Goal: Complete application form

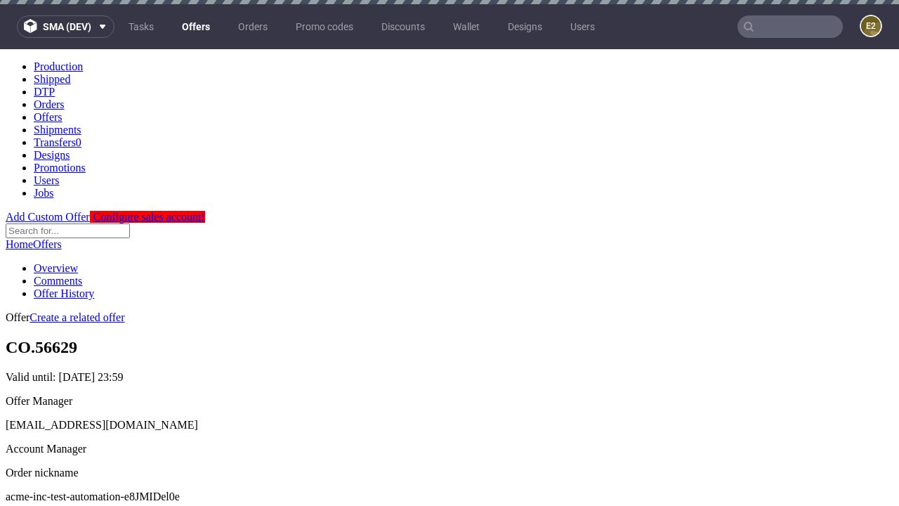
scroll to position [4, 0]
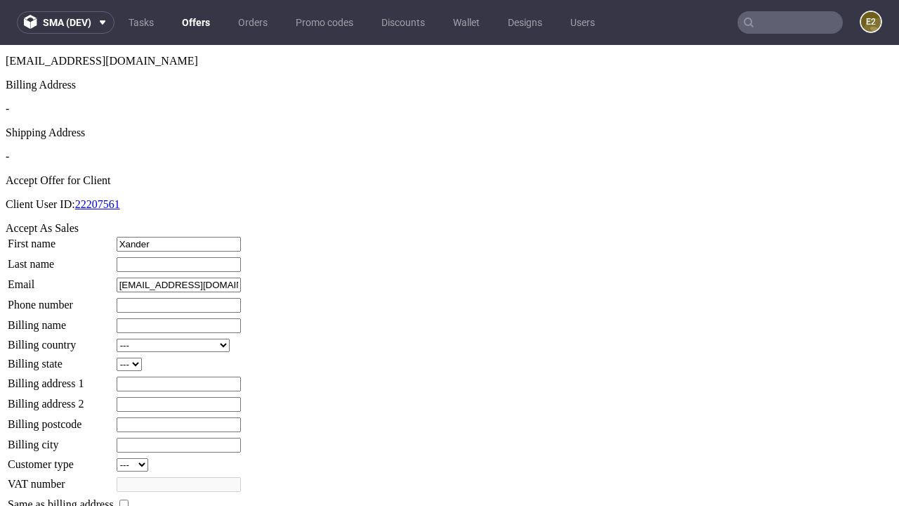
type input "Xander"
type input "Bahringer-Ebert"
type input "1509813888"
type input "Zetta.Wolf-Beahan65"
select select "13"
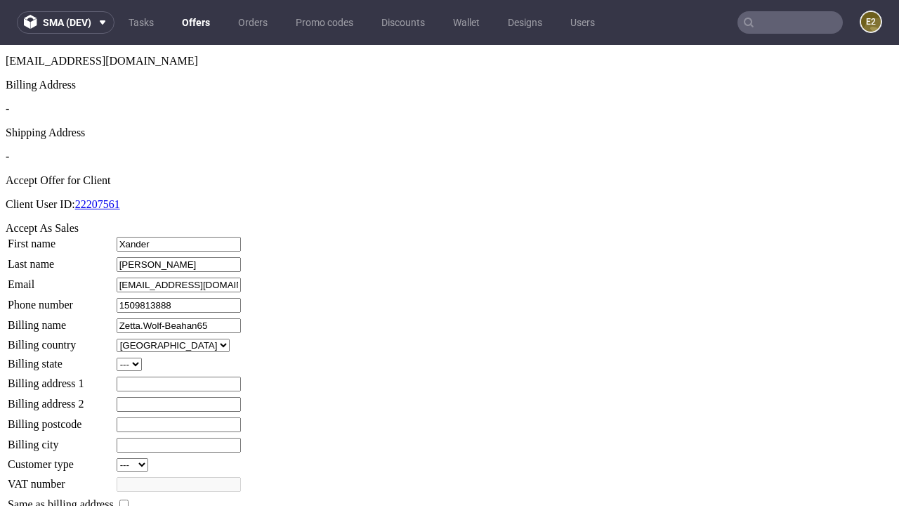
type input "Zetta.Wolf-Beahan65"
type input "1 Green Road"
select select "132"
type input "1 Green Road"
type input "YQ9 4PY"
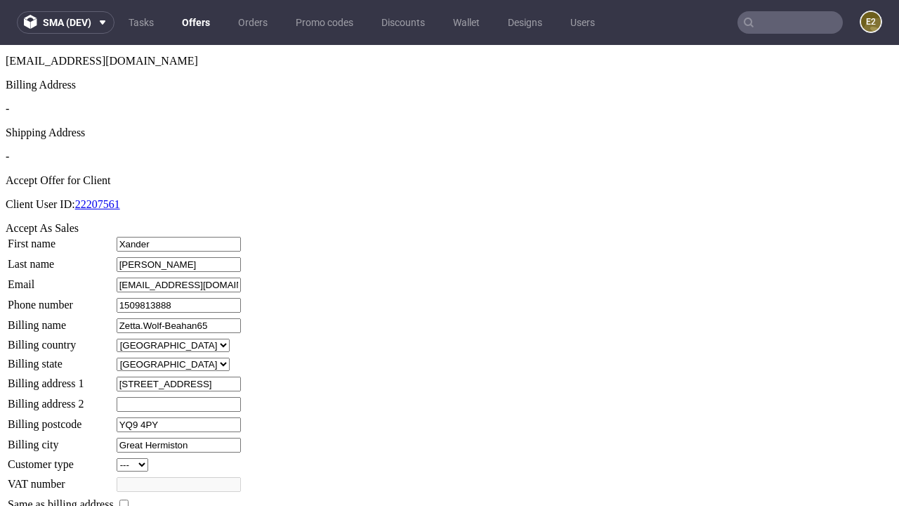
type input "Great Hermiston"
click at [129, 499] on input "checkbox" at bounding box center [123, 503] width 9 height 9
checkbox input "true"
type input "Zetta.Wolf-Beahan65"
select select "13"
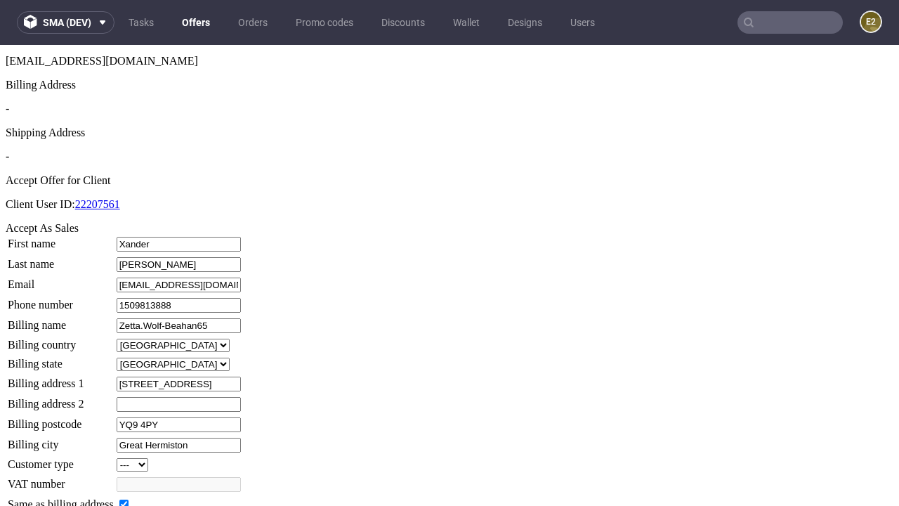
type input "1 Green Road"
type input "YQ9 4PY"
type input "Great Hermiston"
select select "132"
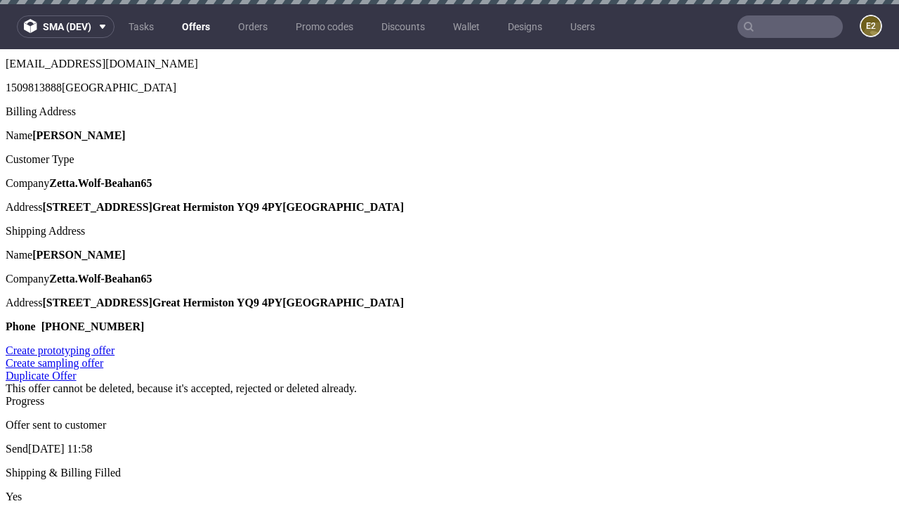
scroll to position [0, 0]
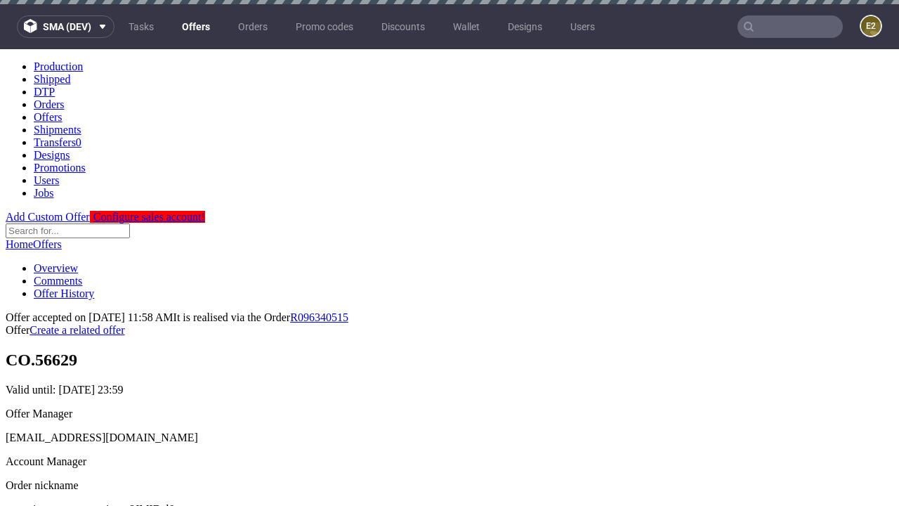
type input "[DATE]"
select select "12214305"
type input "In progress..."
